Goal: Find specific page/section: Find specific page/section

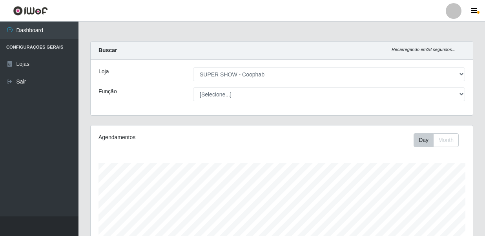
select select "146"
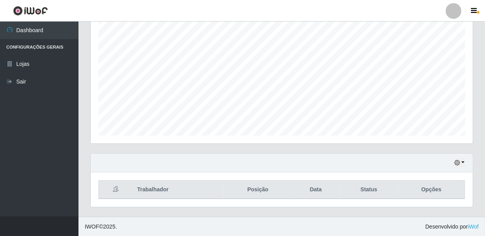
scroll to position [163, 382]
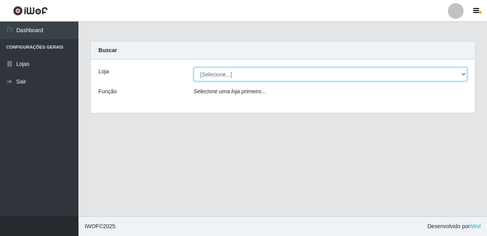
click at [462, 74] on select "[Selecione...] SUPER SHOW - Coophab" at bounding box center [331, 74] width 274 height 14
select select "146"
click at [194, 67] on select "[Selecione...] SUPER SHOW - Coophab" at bounding box center [331, 74] width 274 height 14
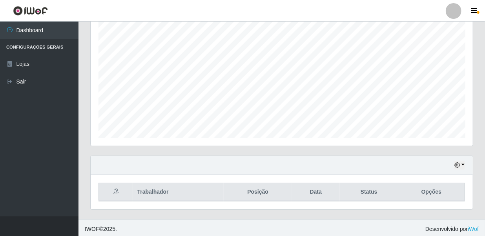
scroll to position [145, 0]
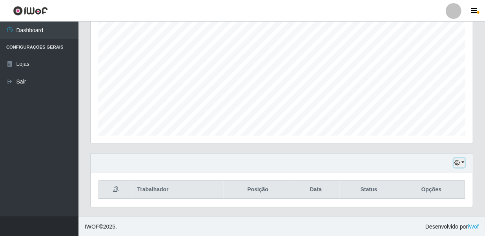
click at [457, 162] on icon "button" at bounding box center [456, 162] width 5 height 5
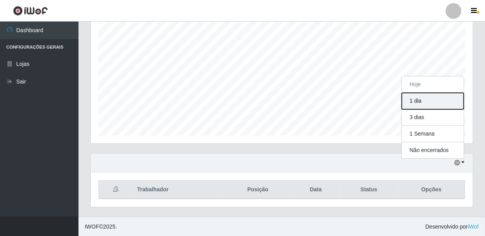
click at [433, 98] on button "1 dia" at bounding box center [433, 101] width 62 height 16
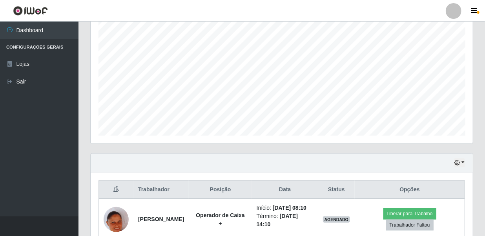
scroll to position [193, 0]
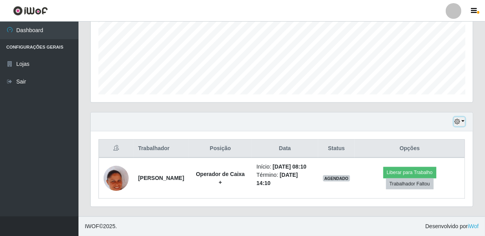
click at [459, 119] on icon "button" at bounding box center [456, 121] width 5 height 5
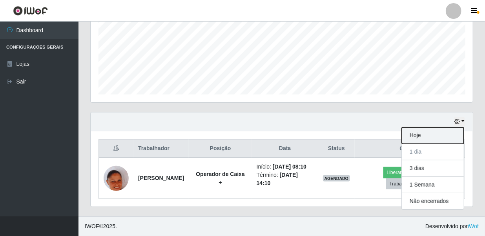
click at [431, 127] on button "Hoje" at bounding box center [433, 135] width 62 height 16
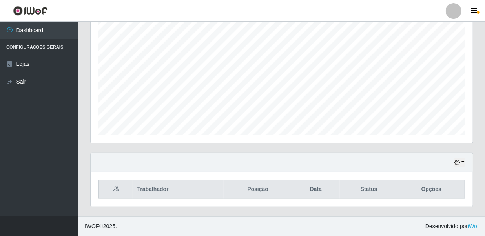
scroll to position [145, 0]
click at [459, 167] on div "Hoje 1 dia 3 dias 1 Semana Não encerrados" at bounding box center [282, 163] width 382 height 19
click at [459, 164] on icon "button" at bounding box center [456, 162] width 5 height 5
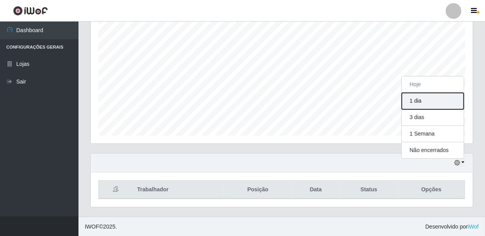
click at [424, 99] on button "1 dia" at bounding box center [433, 101] width 62 height 16
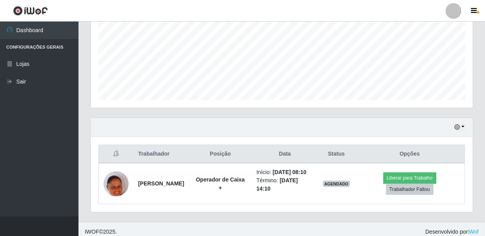
scroll to position [193, 0]
